Goal: Find specific page/section: Find specific page/section

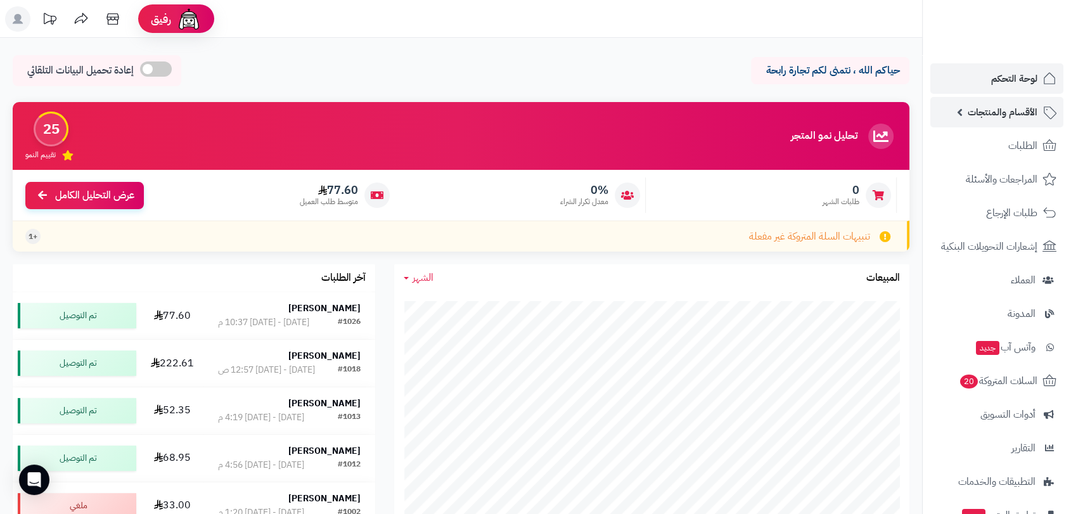
click at [1005, 111] on span "الأقسام والمنتجات" at bounding box center [1002, 112] width 70 height 18
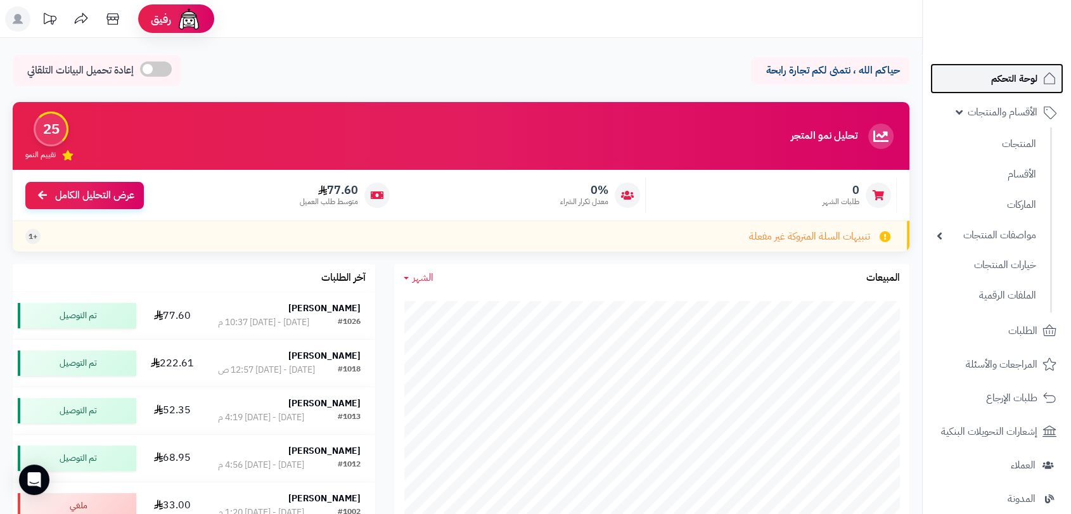
click at [1003, 80] on span "لوحة التحكم" at bounding box center [1014, 79] width 46 height 18
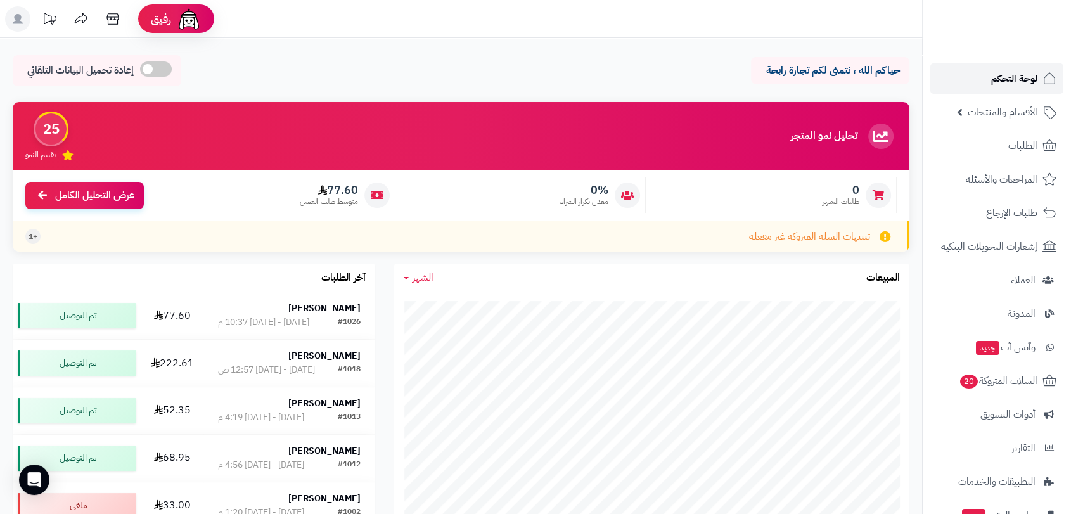
click at [1003, 77] on span "لوحة التحكم" at bounding box center [1014, 79] width 46 height 18
click at [1009, 86] on span "لوحة التحكم" at bounding box center [1014, 79] width 46 height 18
click at [998, 108] on span "الأقسام والمنتجات" at bounding box center [1002, 112] width 70 height 18
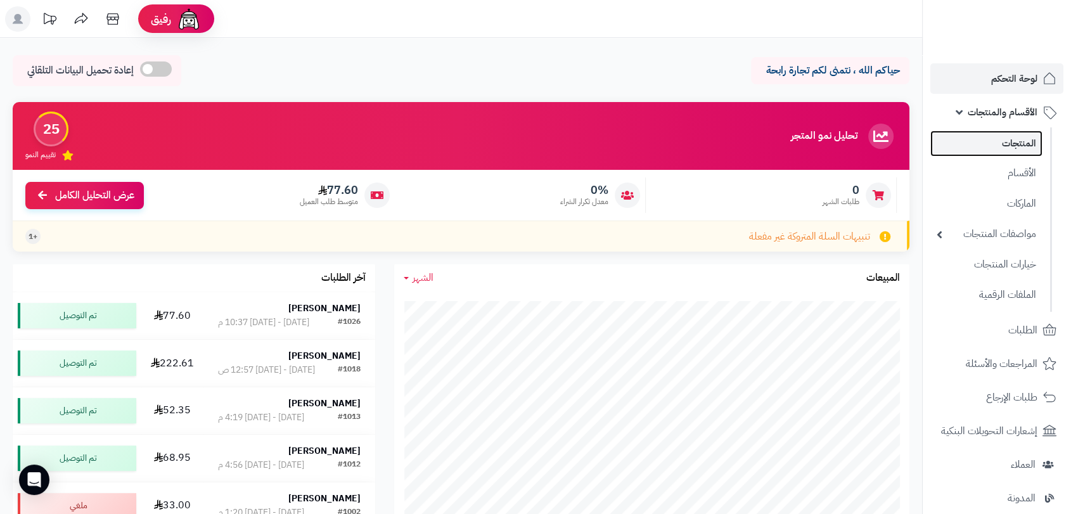
click at [1010, 137] on link "المنتجات" at bounding box center [986, 143] width 112 height 26
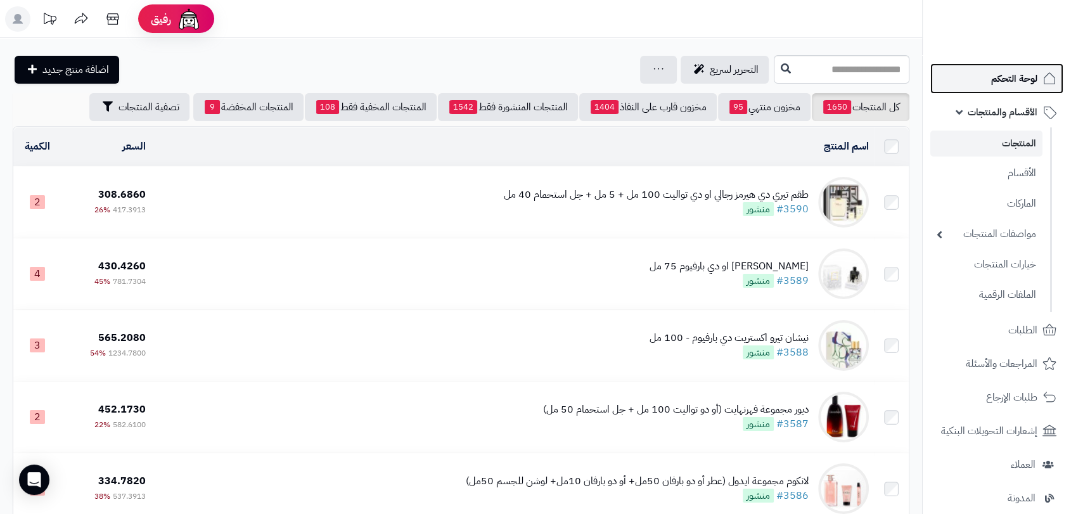
click at [1010, 78] on span "لوحة التحكم" at bounding box center [1014, 79] width 46 height 18
